Goal: Task Accomplishment & Management: Use online tool/utility

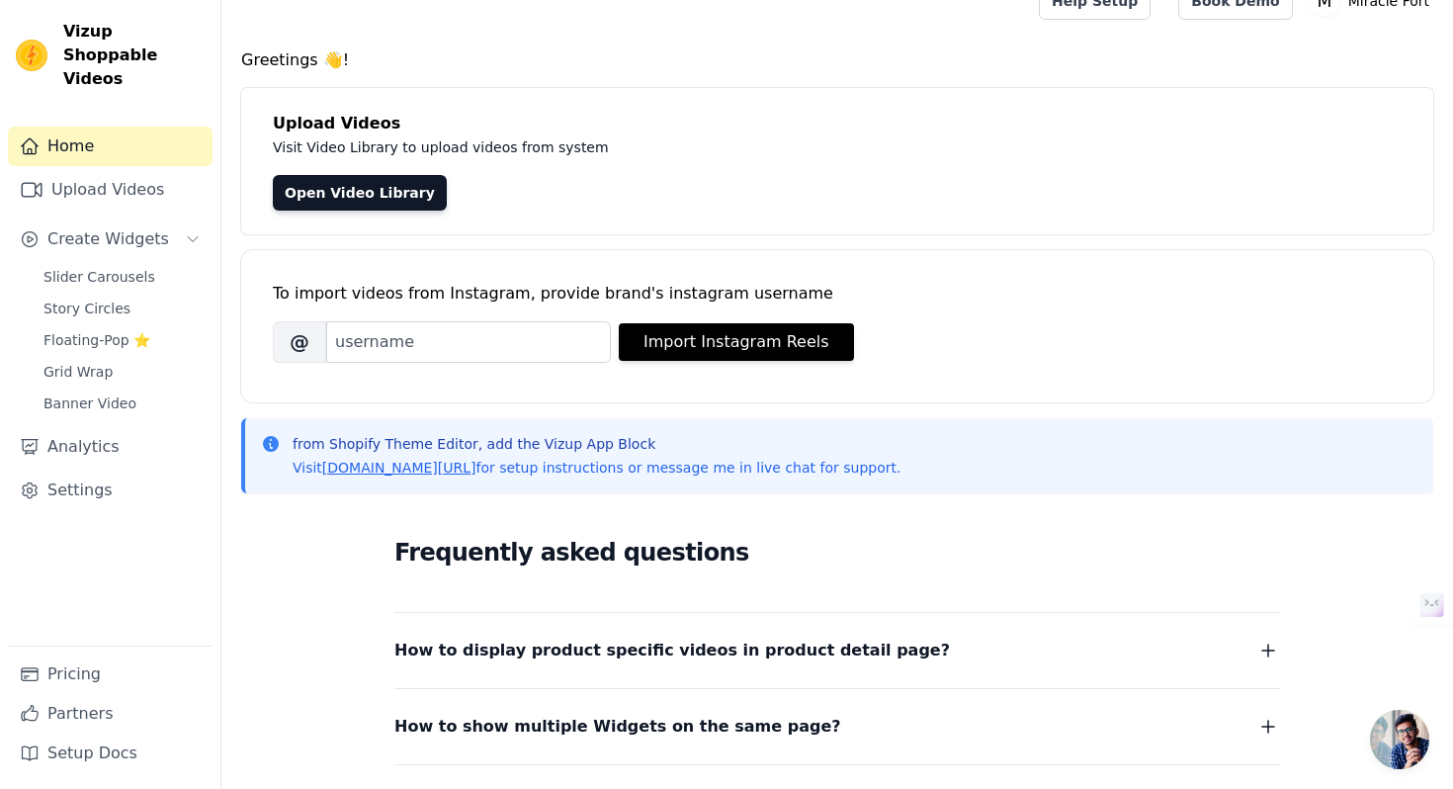
scroll to position [26, 0]
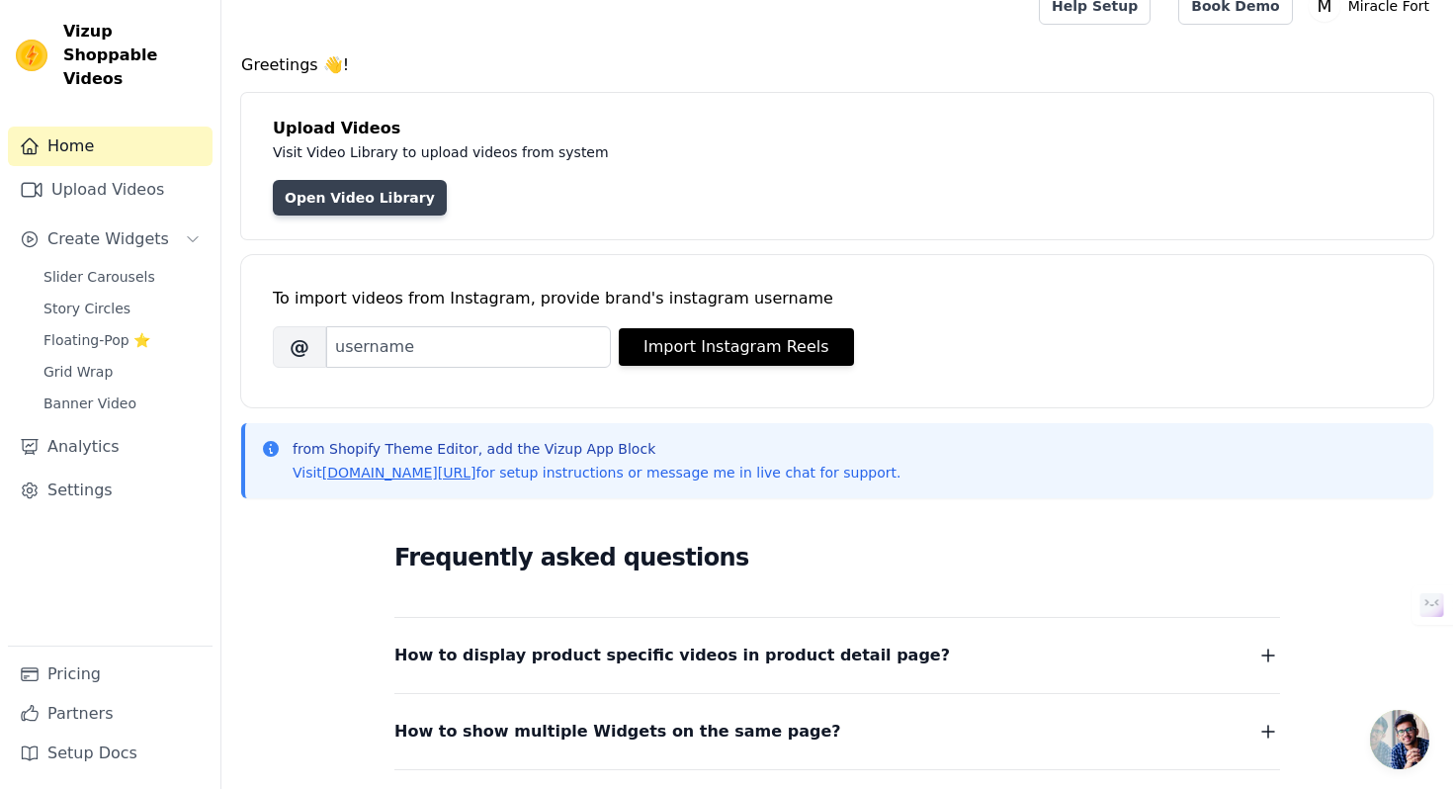
click at [392, 208] on link "Open Video Library" at bounding box center [360, 198] width 174 height 36
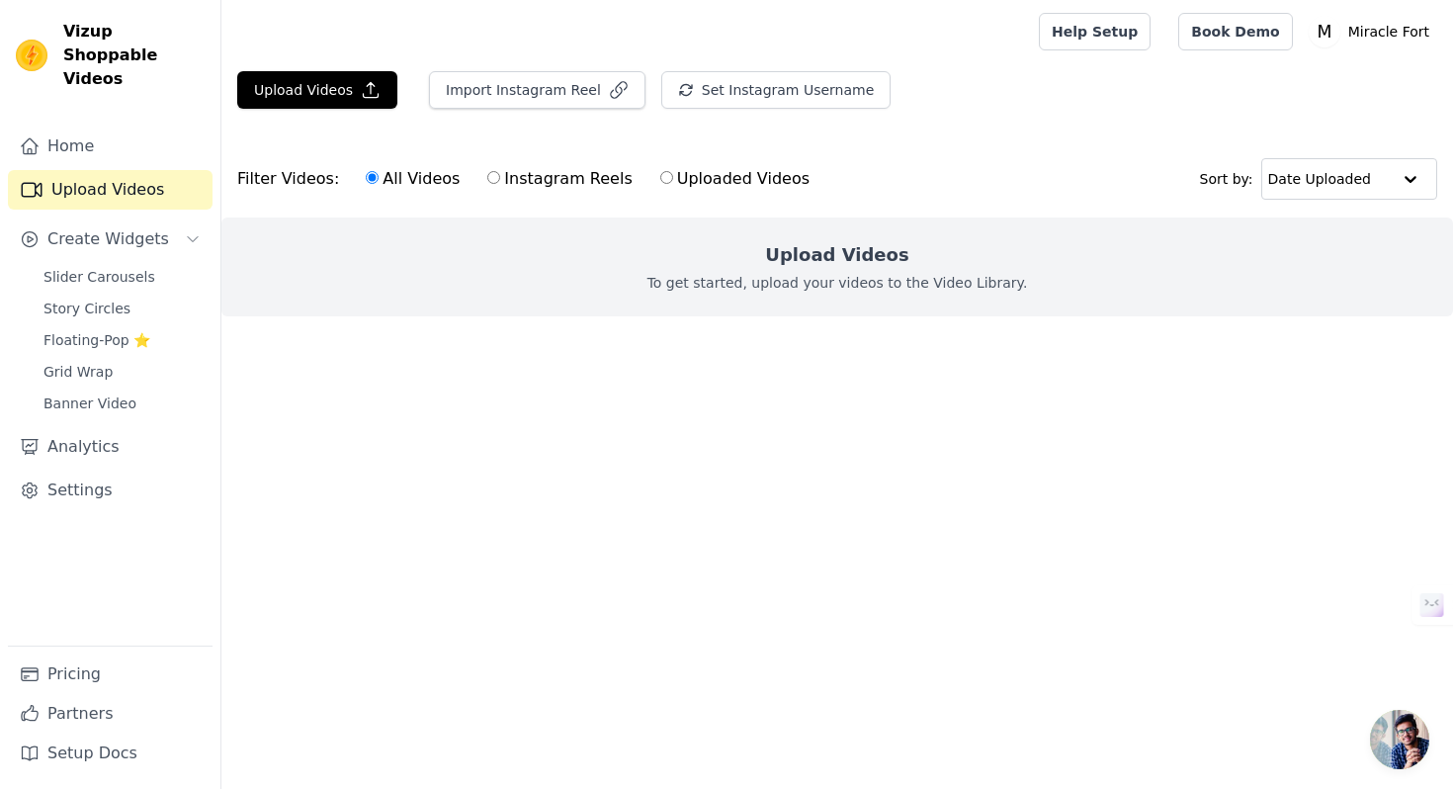
click at [741, 275] on p "To get started, upload your videos to the Video Library." at bounding box center [838, 283] width 381 height 20
click at [864, 273] on p "To get started, upload your videos to the Video Library." at bounding box center [838, 283] width 381 height 20
click at [1283, 180] on input "text" at bounding box center [1329, 179] width 123 height 40
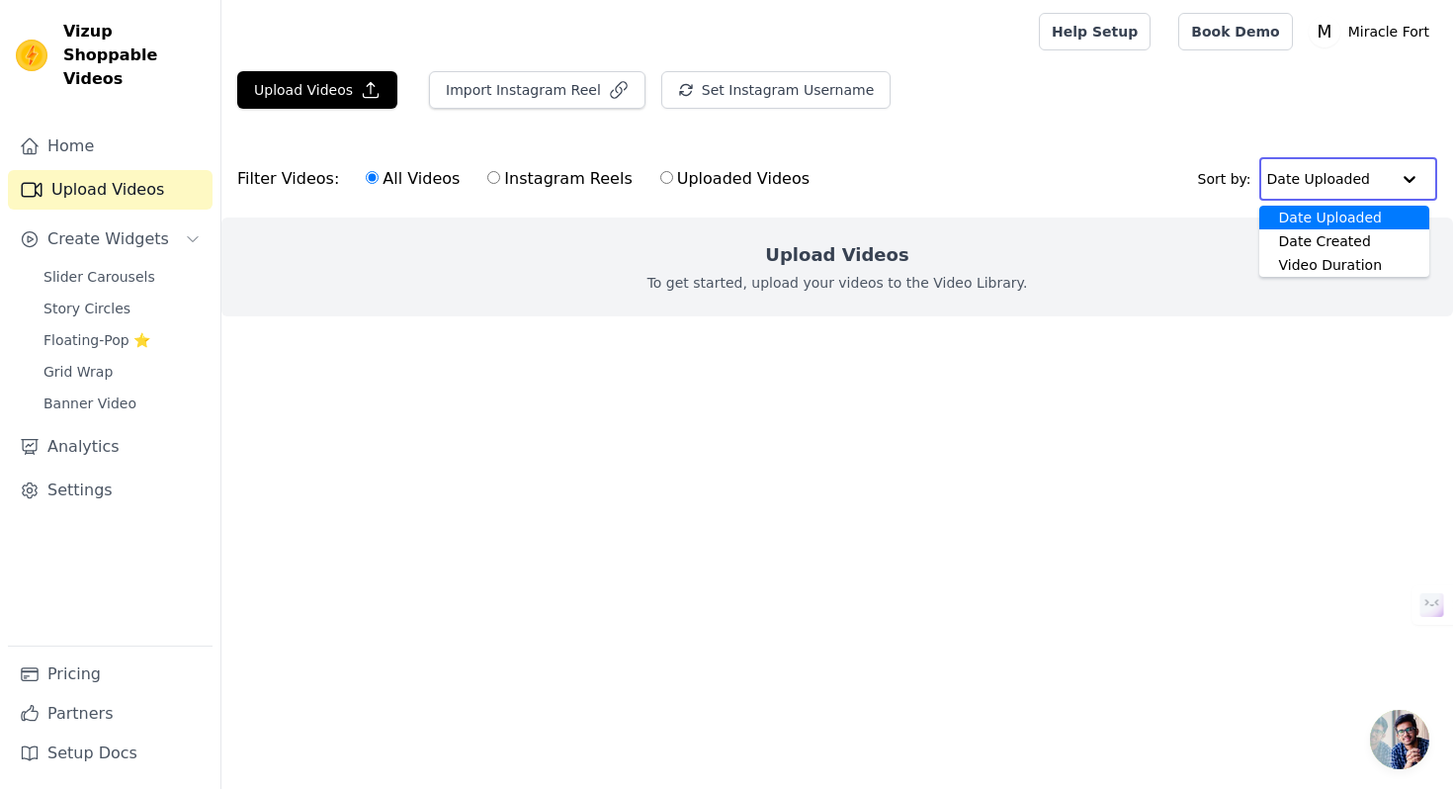
click at [1283, 180] on input "text" at bounding box center [1328, 179] width 123 height 40
click at [671, 293] on div "Upload Videos To get started, upload your videos to the Video Library." at bounding box center [837, 267] width 1232 height 99
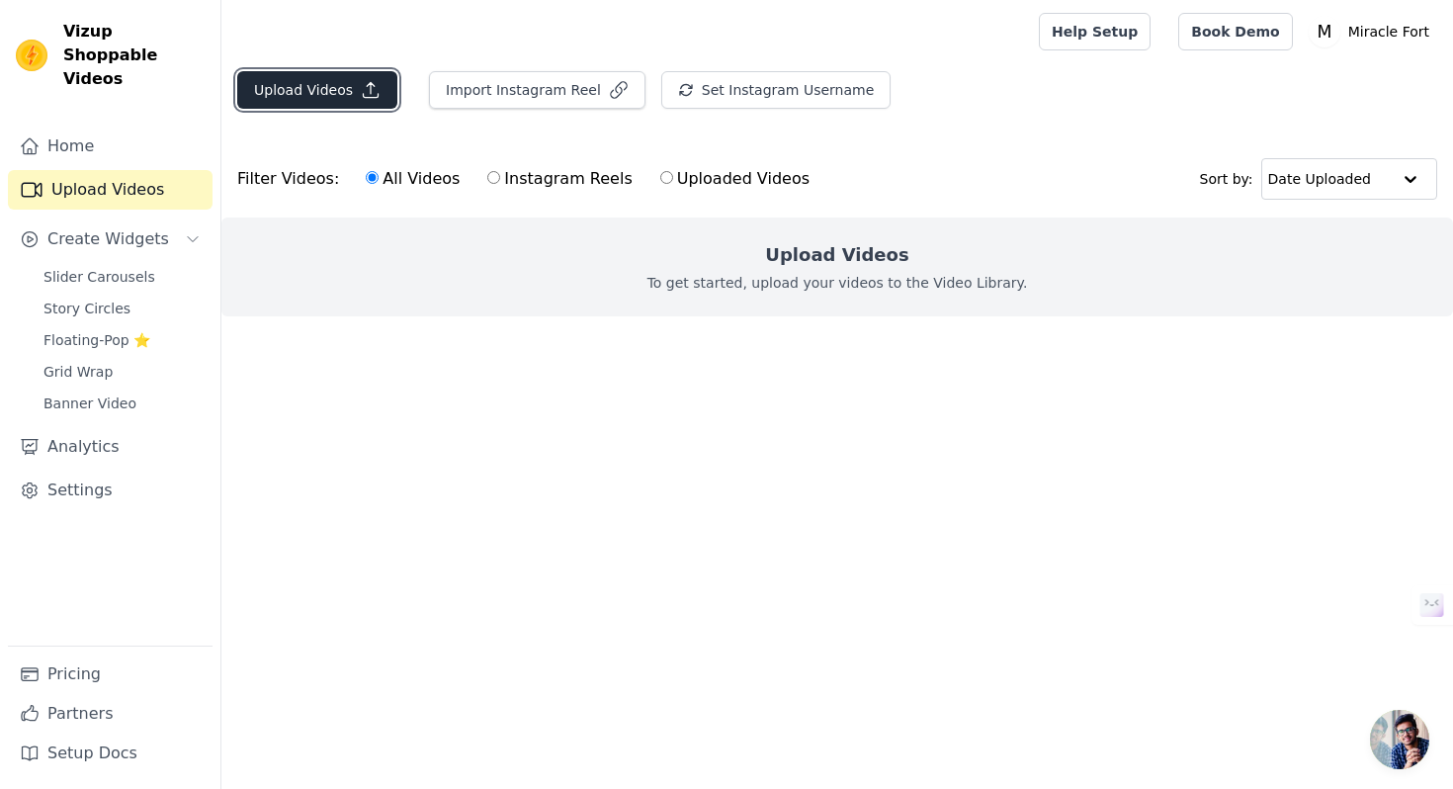
click at [377, 104] on button "Upload Videos" at bounding box center [317, 90] width 160 height 38
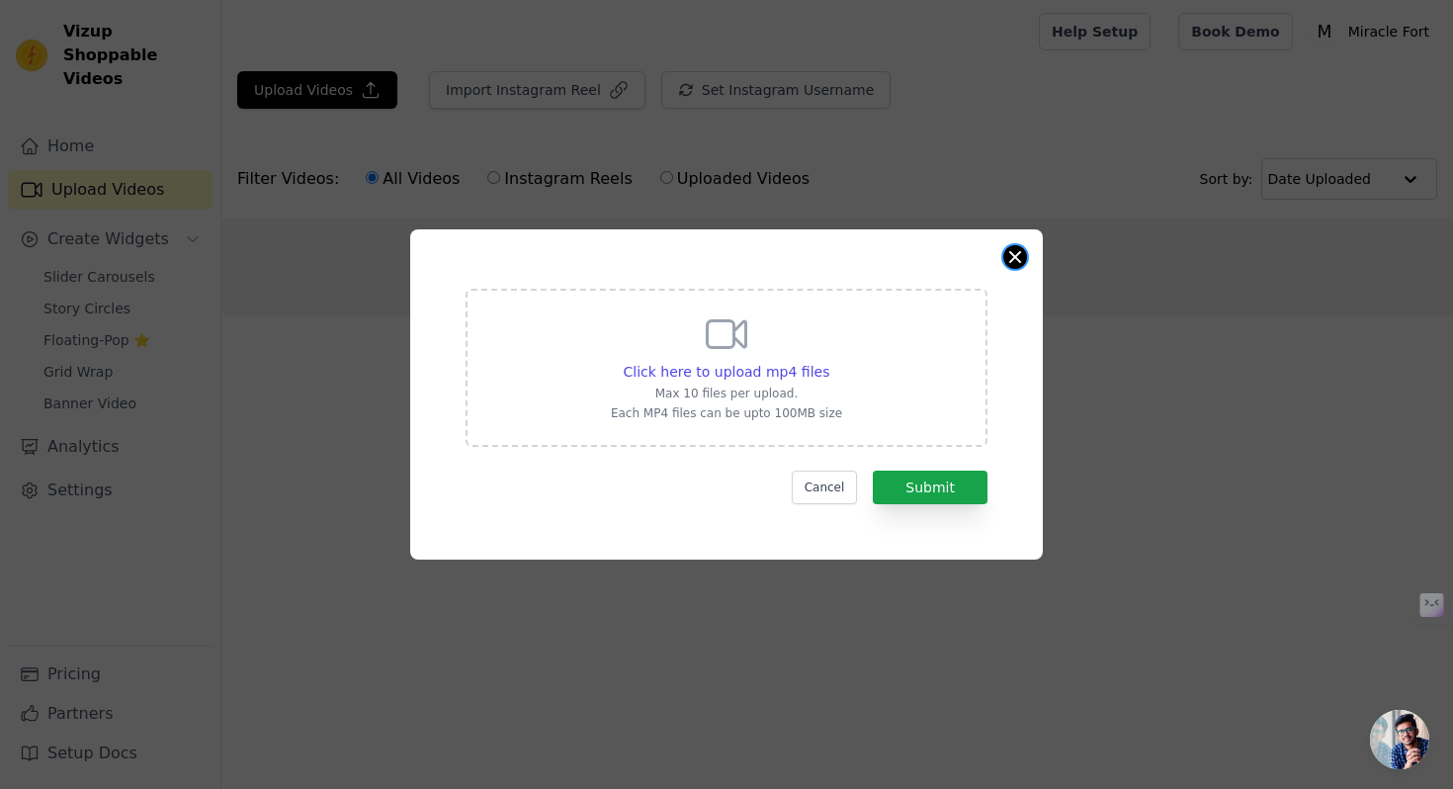
click at [1023, 257] on button "Close modal" at bounding box center [1016, 257] width 24 height 24
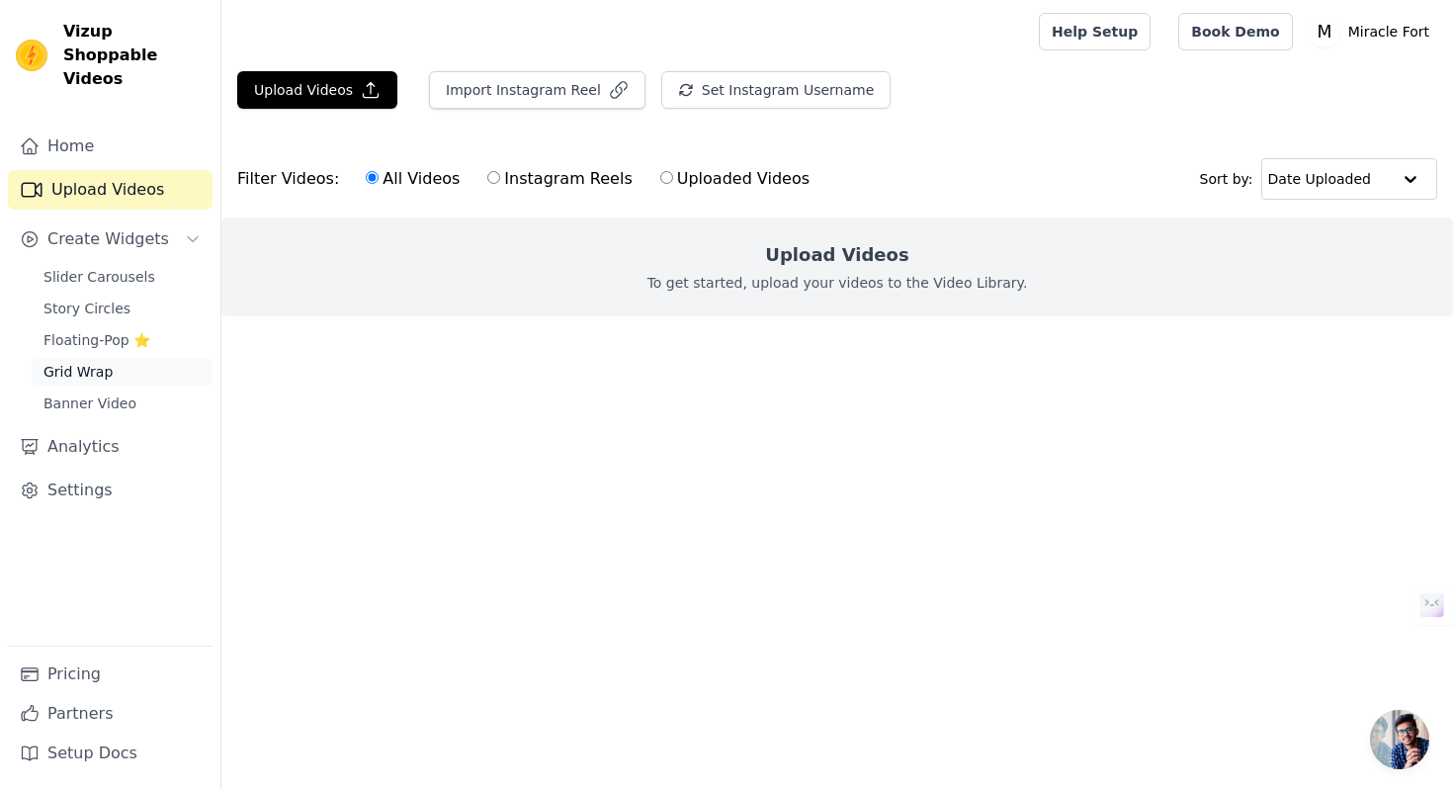
click at [115, 358] on link "Grid Wrap" at bounding box center [122, 372] width 181 height 28
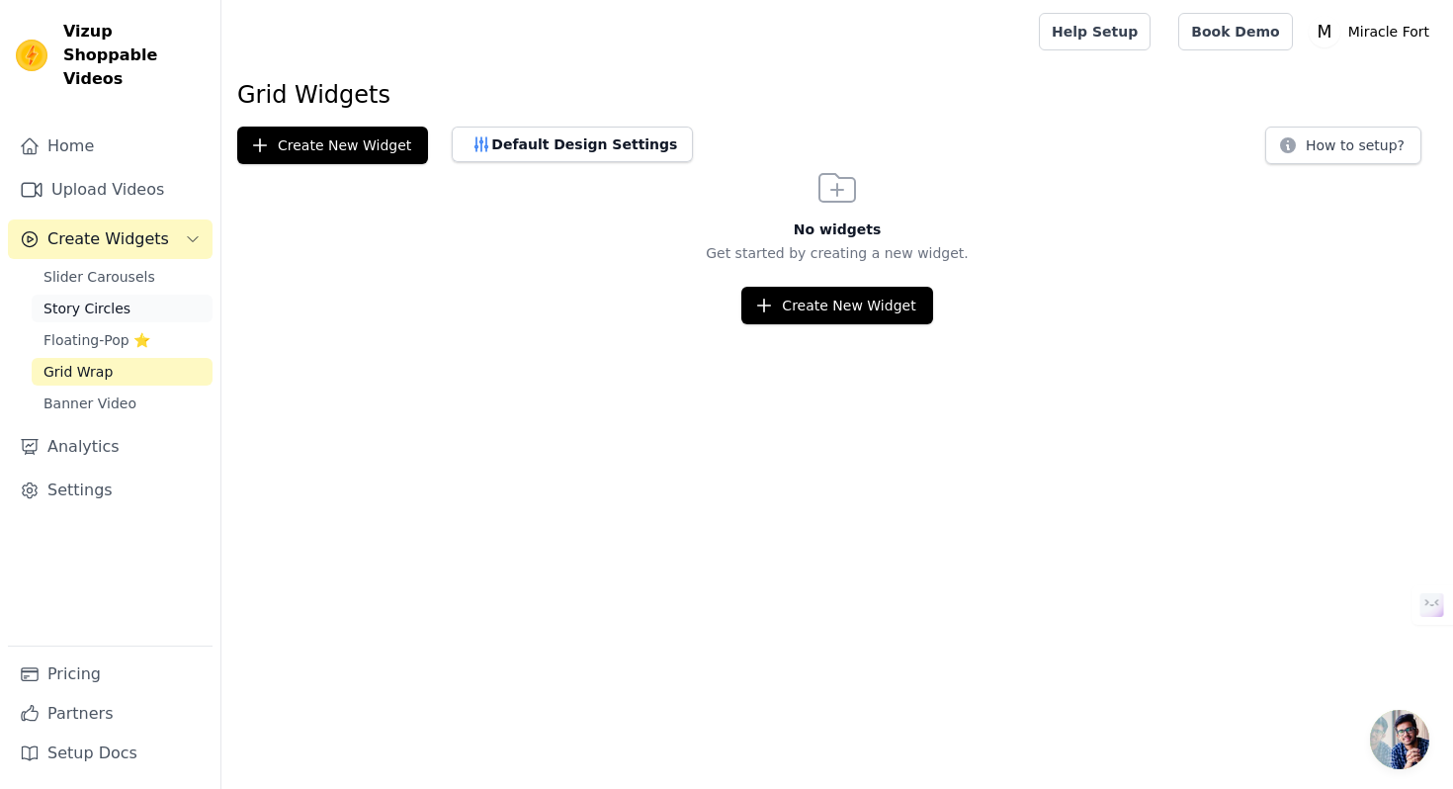
click at [121, 299] on span "Story Circles" at bounding box center [87, 309] width 87 height 20
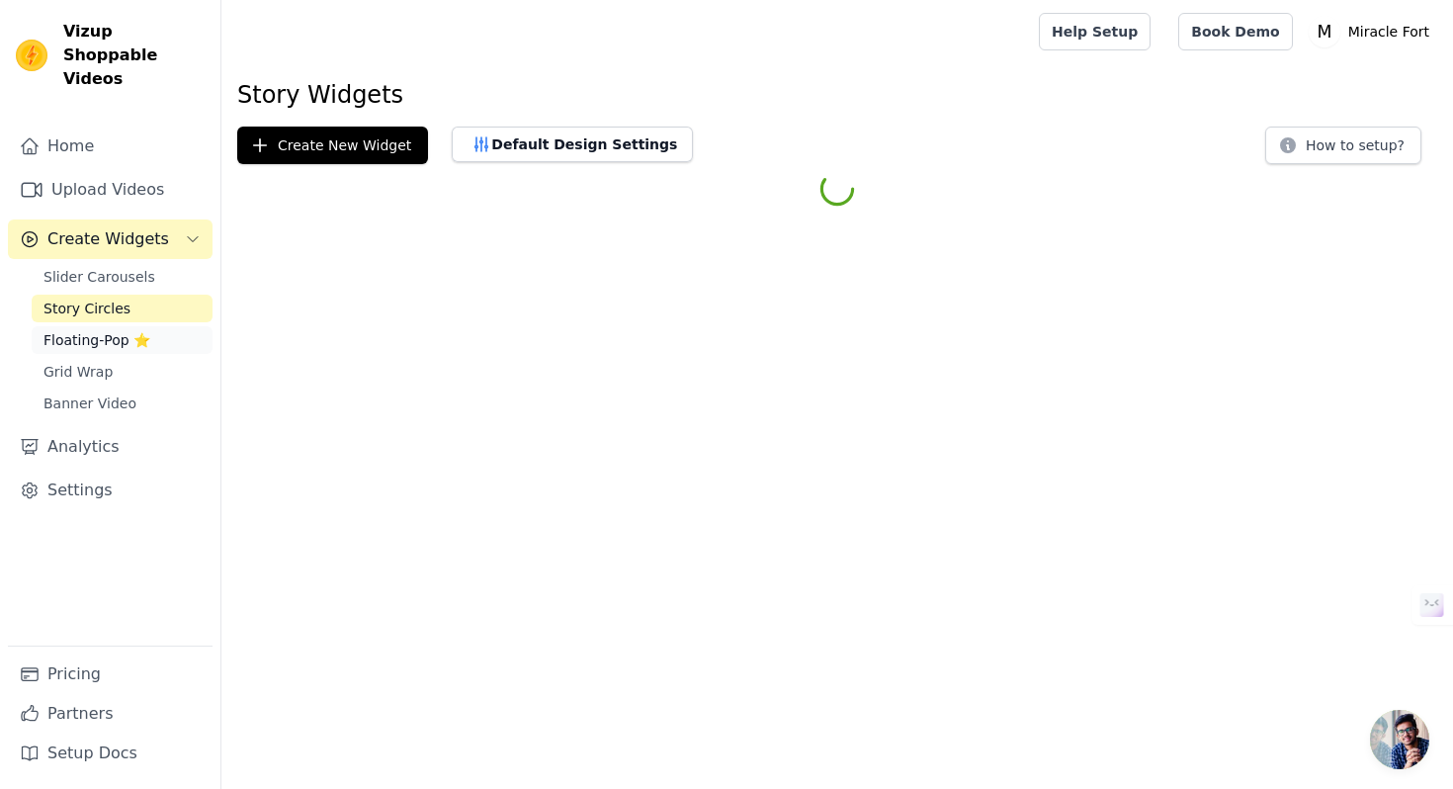
click at [108, 330] on span "Floating-Pop ⭐" at bounding box center [97, 340] width 107 height 20
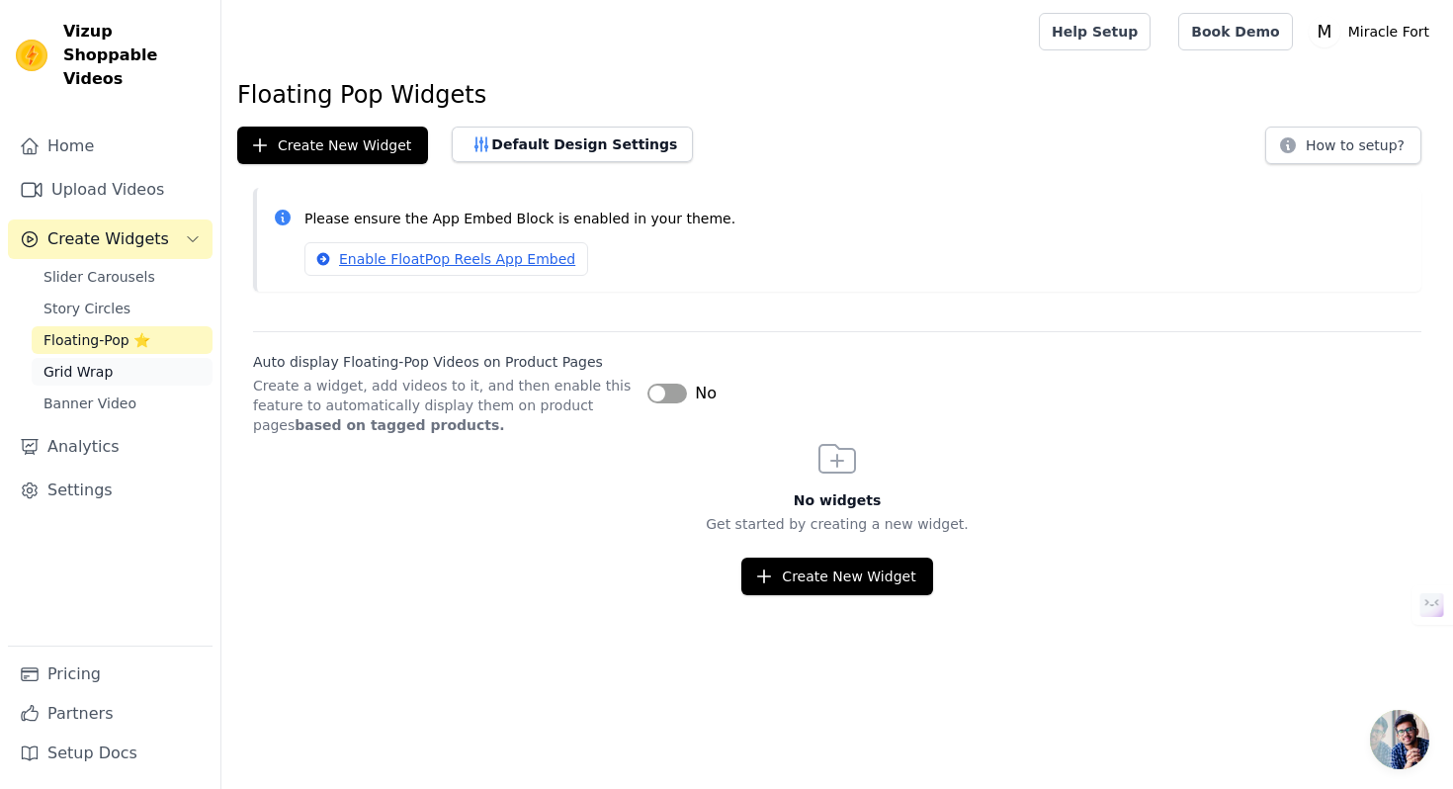
click at [115, 358] on link "Grid Wrap" at bounding box center [122, 372] width 181 height 28
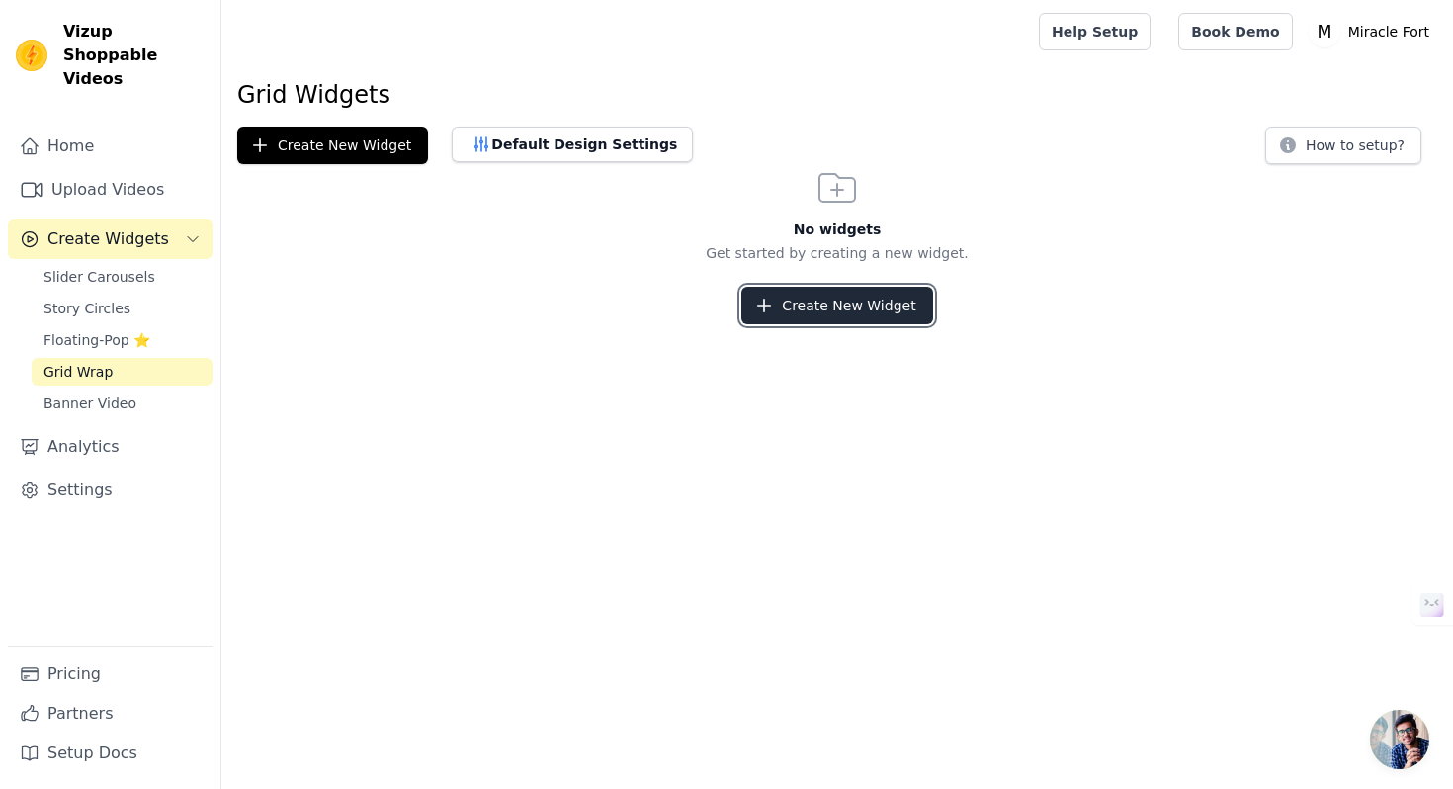
click at [766, 306] on icon "button" at bounding box center [764, 306] width 13 height 13
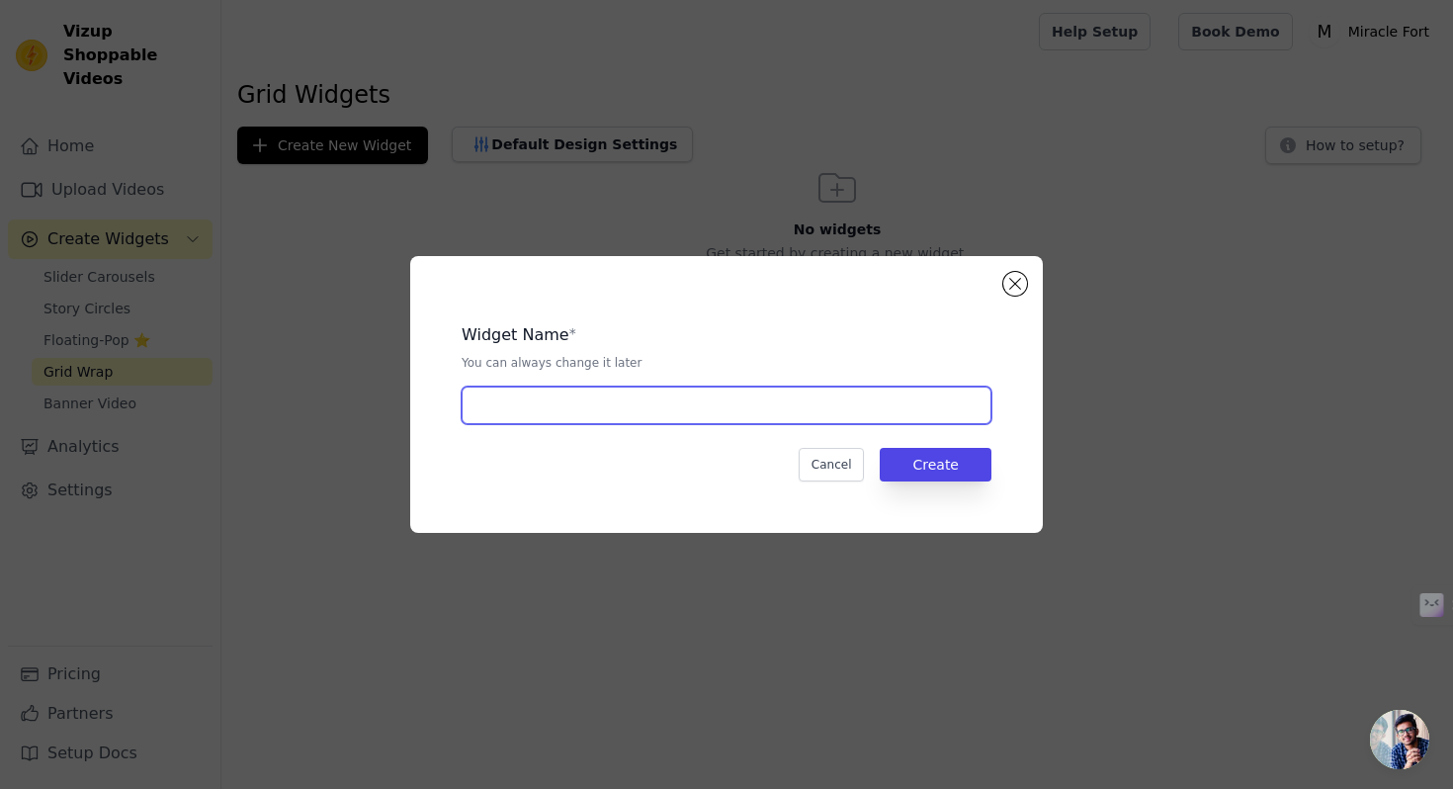
click at [776, 401] on input "text" at bounding box center [727, 406] width 530 height 38
type input "jj"
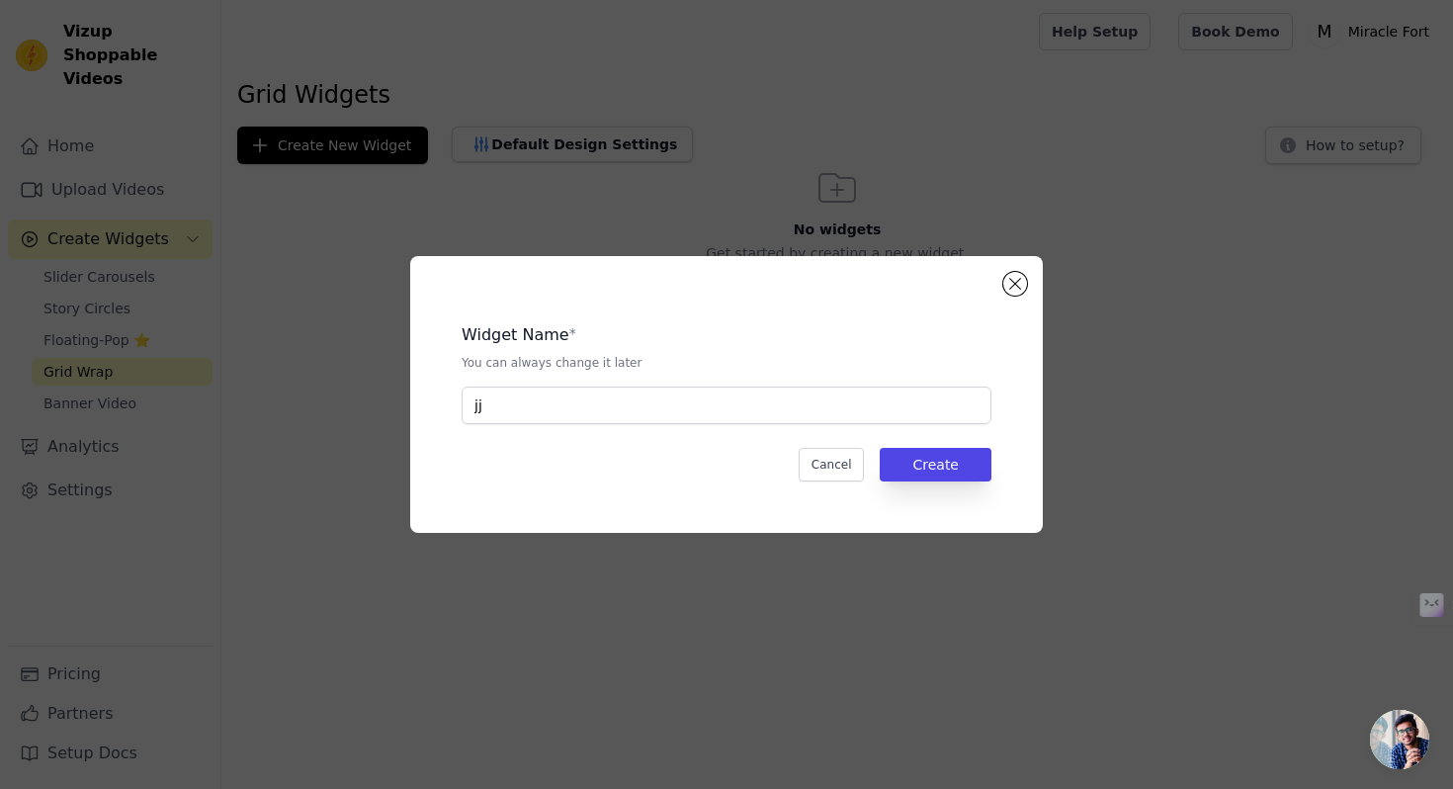
click at [971, 490] on div "Widget Name * You can always change it later [PERSON_NAME] Create" at bounding box center [726, 395] width 569 height 214
click at [956, 464] on button "Create" at bounding box center [936, 465] width 112 height 34
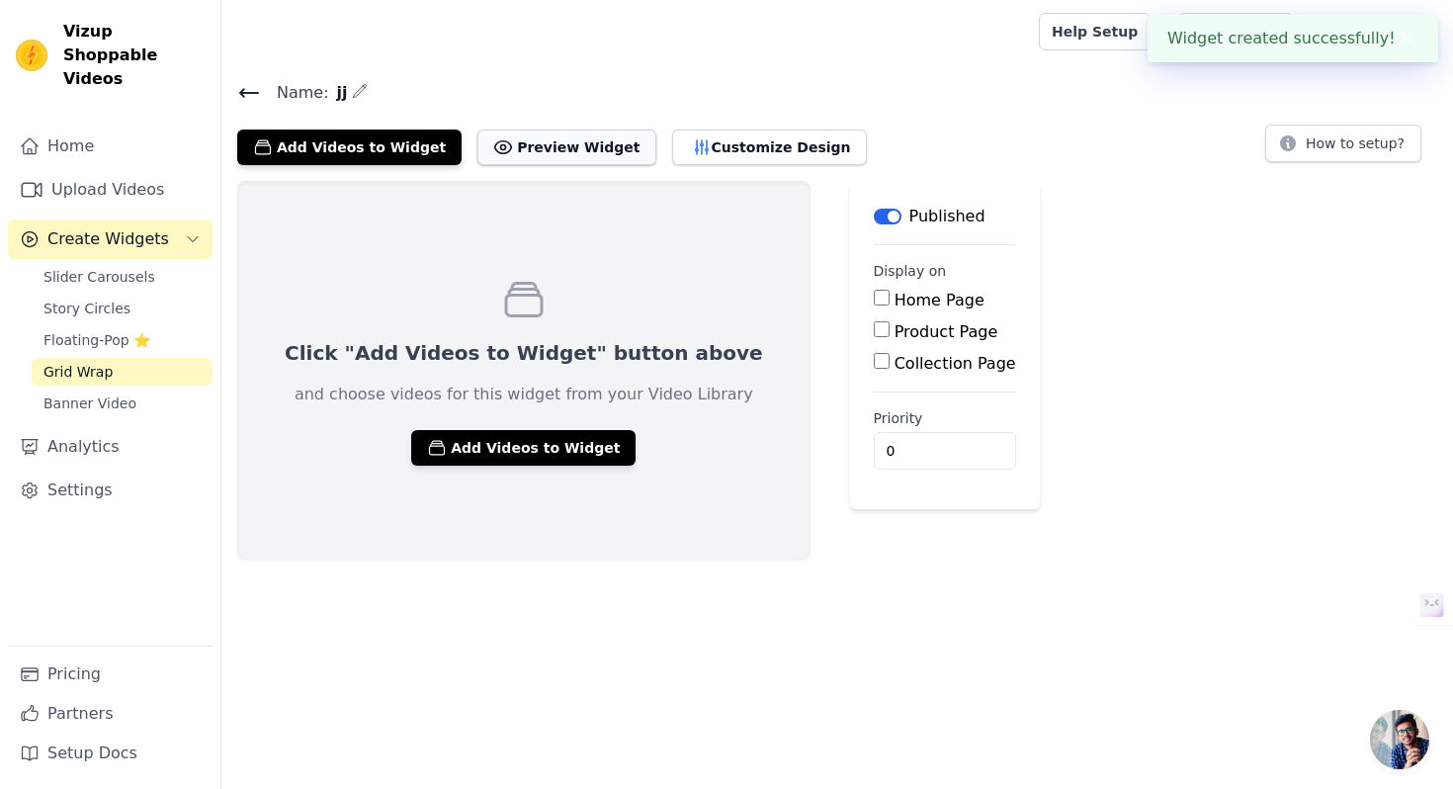
click at [562, 162] on button "Preview Widget" at bounding box center [567, 148] width 178 height 36
